Goal: Navigation & Orientation: Find specific page/section

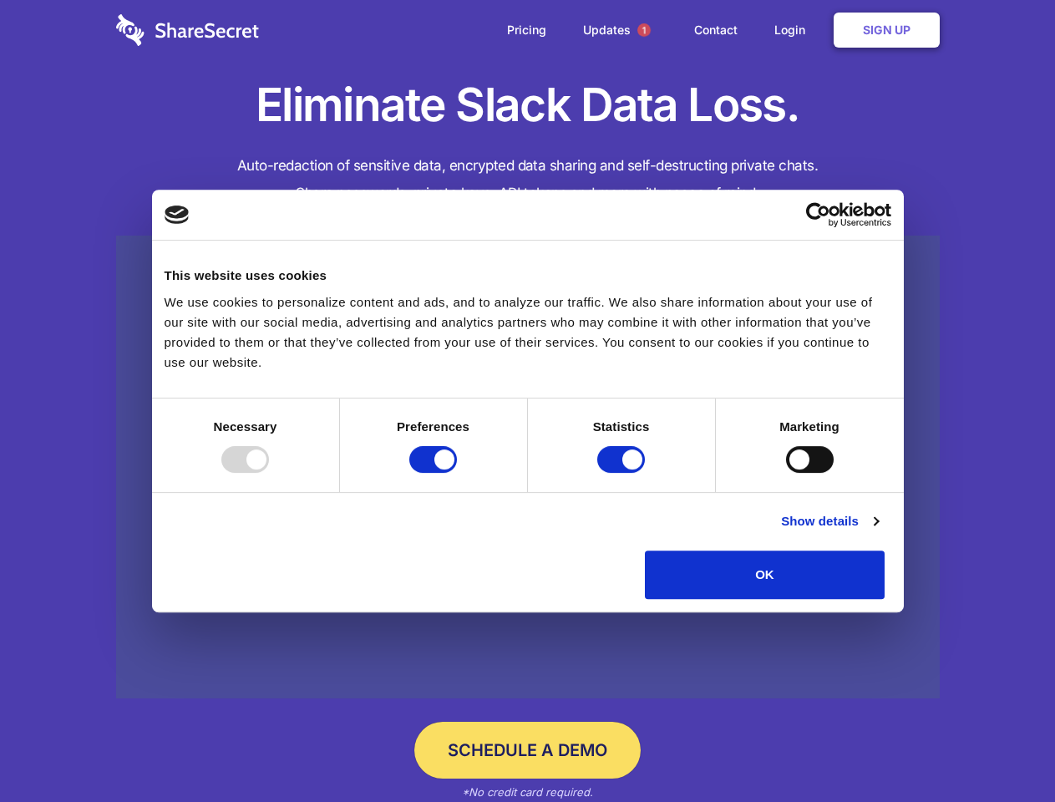
click at [269, 473] on div at bounding box center [245, 459] width 48 height 27
click at [457, 473] on input "Preferences" at bounding box center [433, 459] width 48 height 27
checkbox input "false"
click at [623, 473] on input "Statistics" at bounding box center [621, 459] width 48 height 27
checkbox input "false"
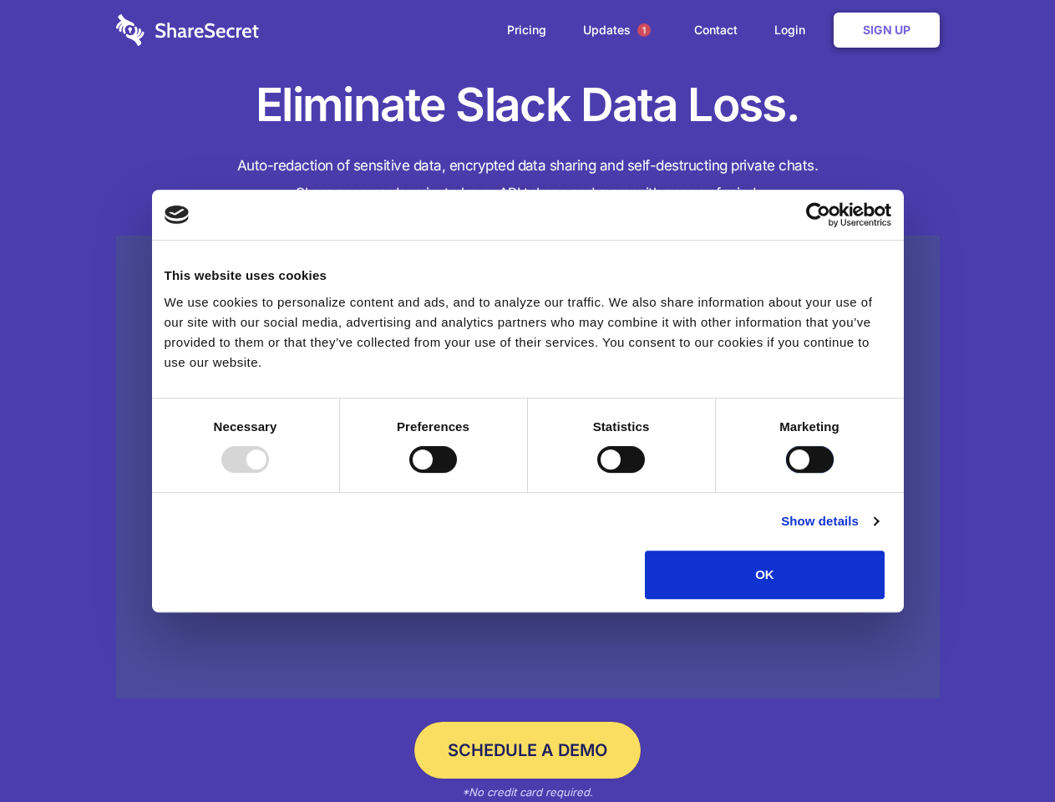
click at [786, 473] on input "Marketing" at bounding box center [810, 459] width 48 height 27
checkbox input "true"
click at [878, 531] on link "Show details" at bounding box center [829, 521] width 97 height 20
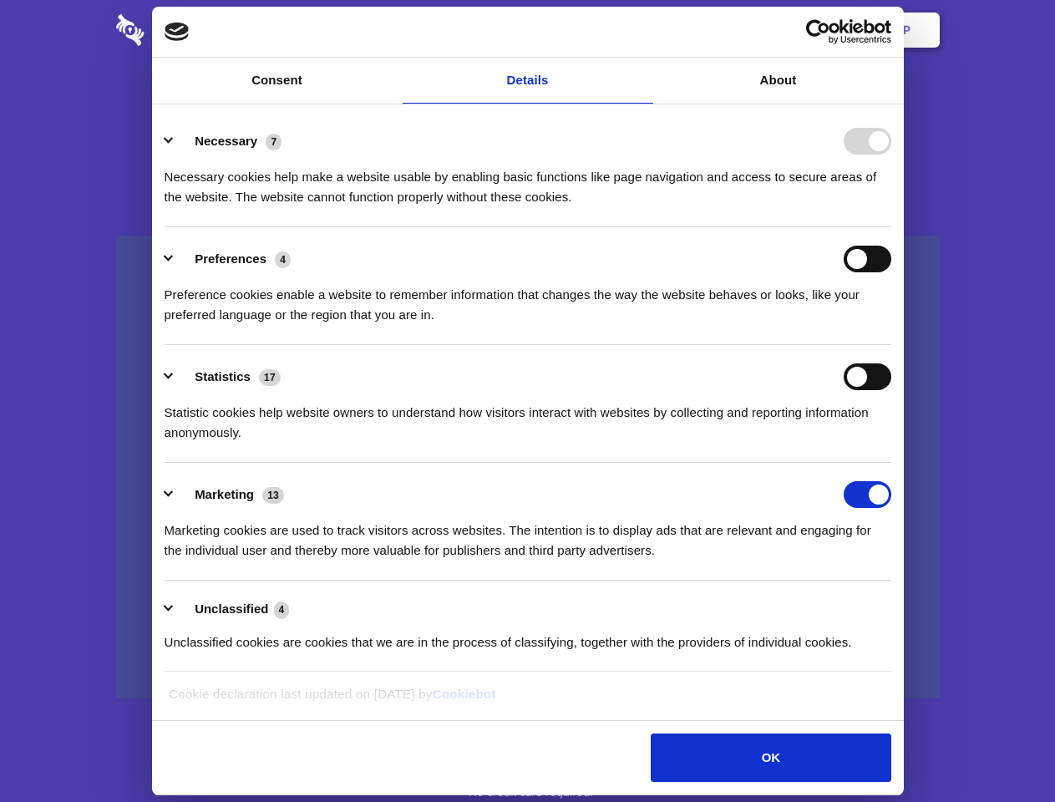
click at [892, 207] on div "Necessary cookies help make a website usable by enabling basic functions like p…" at bounding box center [528, 181] width 727 height 53
click at [643, 30] on span "1" at bounding box center [644, 29] width 13 height 13
